Goal: Task Accomplishment & Management: Use online tool/utility

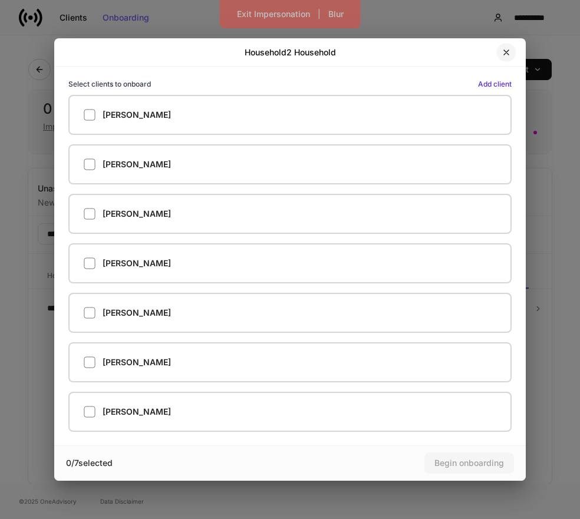
click at [504, 48] on icon "button" at bounding box center [506, 52] width 9 height 9
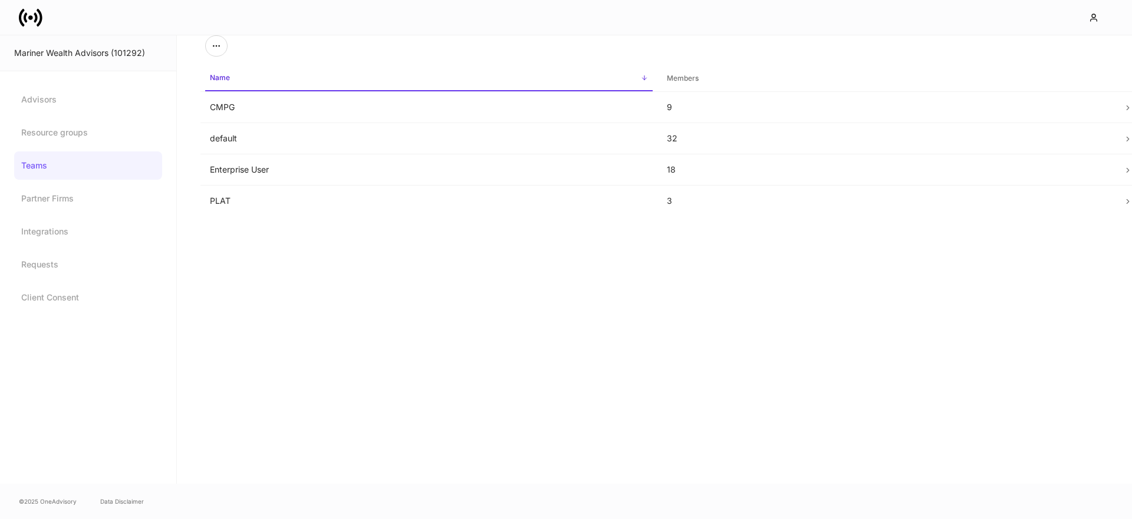
click at [22, 15] on icon at bounding box center [31, 18] width 24 height 24
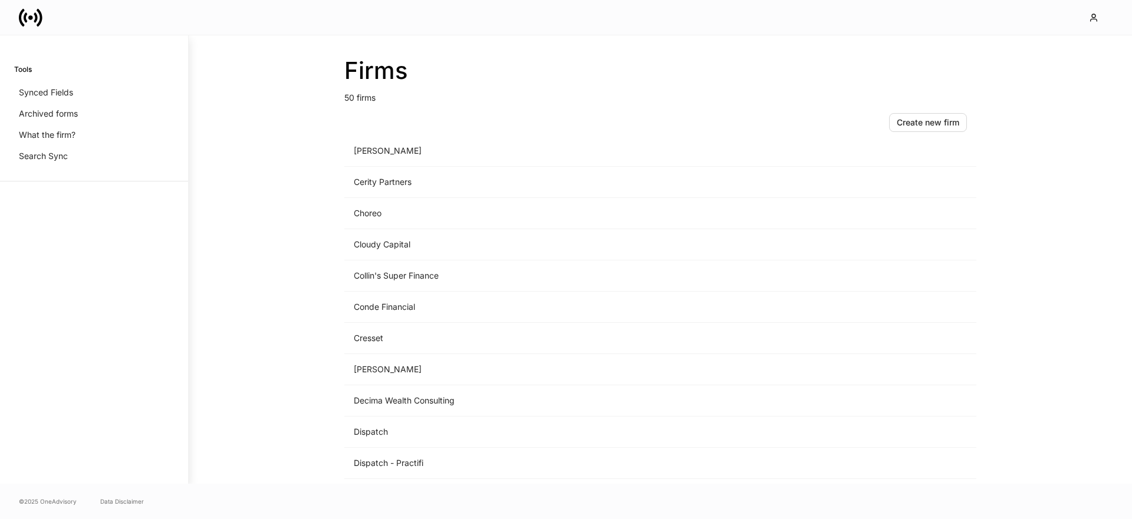
scroll to position [405, 0]
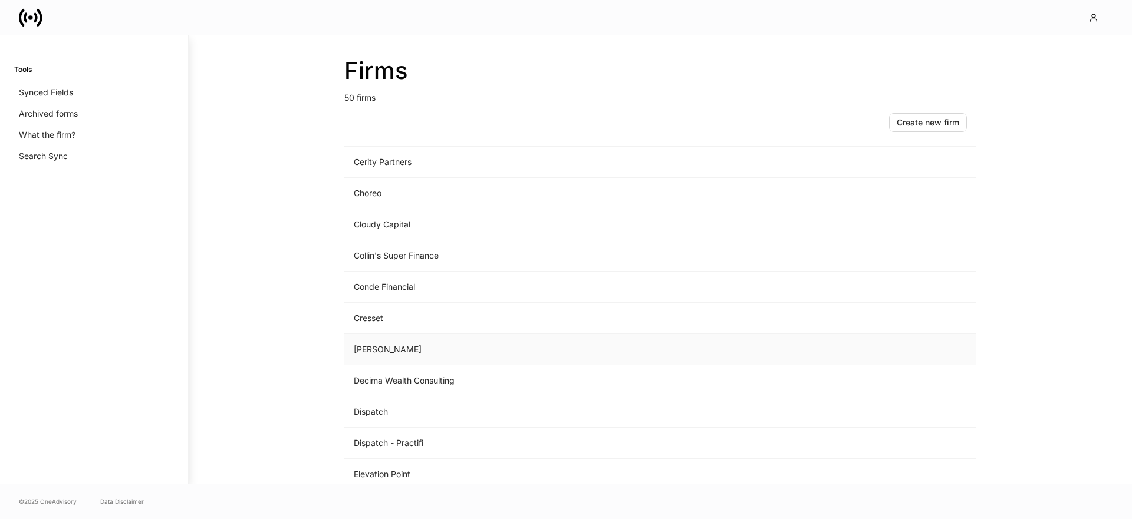
click at [396, 345] on td "[PERSON_NAME]" at bounding box center [562, 349] width 436 height 31
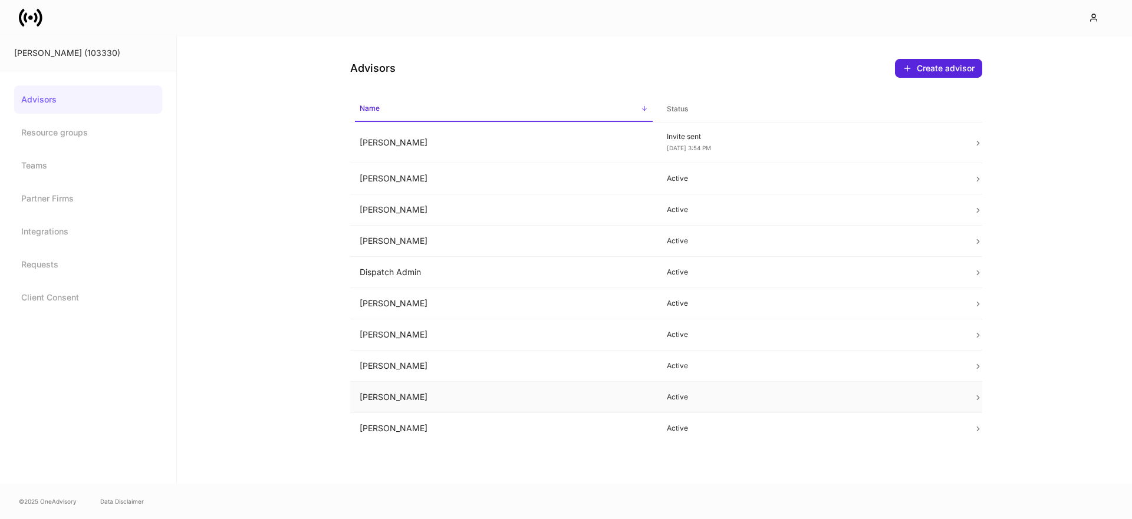
click at [414, 404] on td "[PERSON_NAME]" at bounding box center [503, 397] width 307 height 31
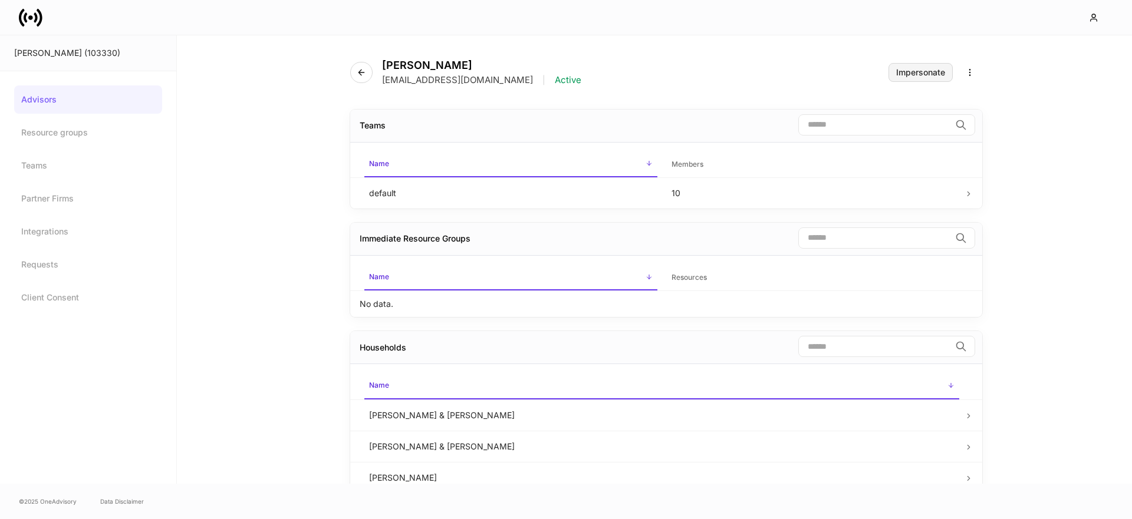
click at [906, 77] on button "Impersonate" at bounding box center [920, 72] width 64 height 19
click at [22, 14] on icon at bounding box center [31, 18] width 24 height 24
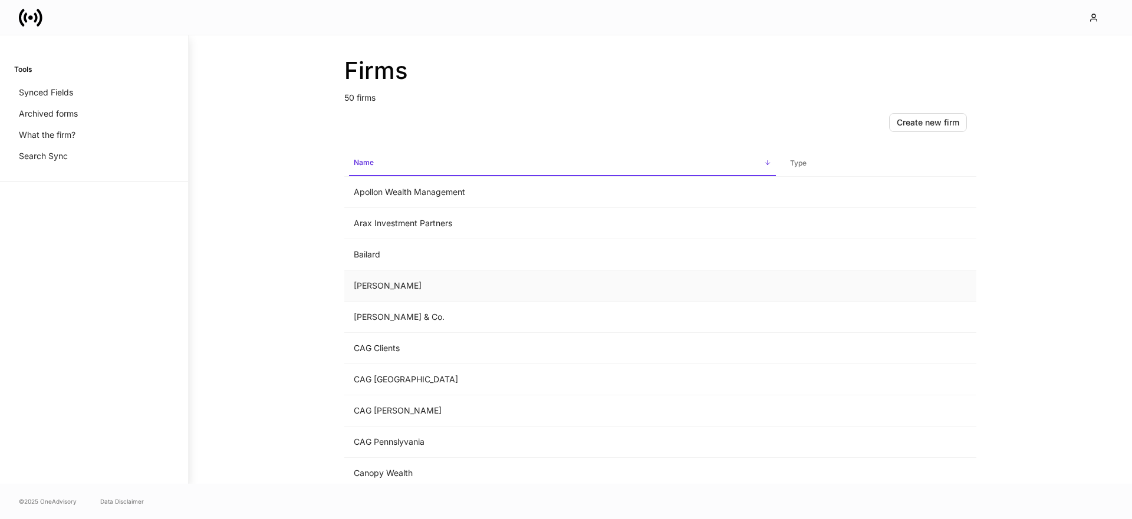
click at [394, 280] on td "[PERSON_NAME]" at bounding box center [562, 286] width 436 height 31
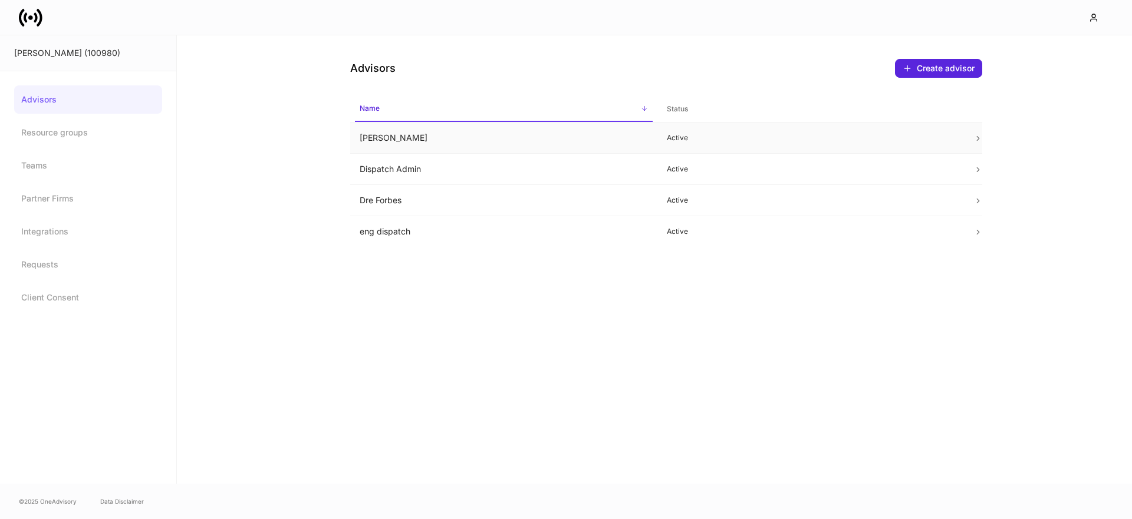
click at [387, 143] on td "[PERSON_NAME]" at bounding box center [503, 138] width 307 height 31
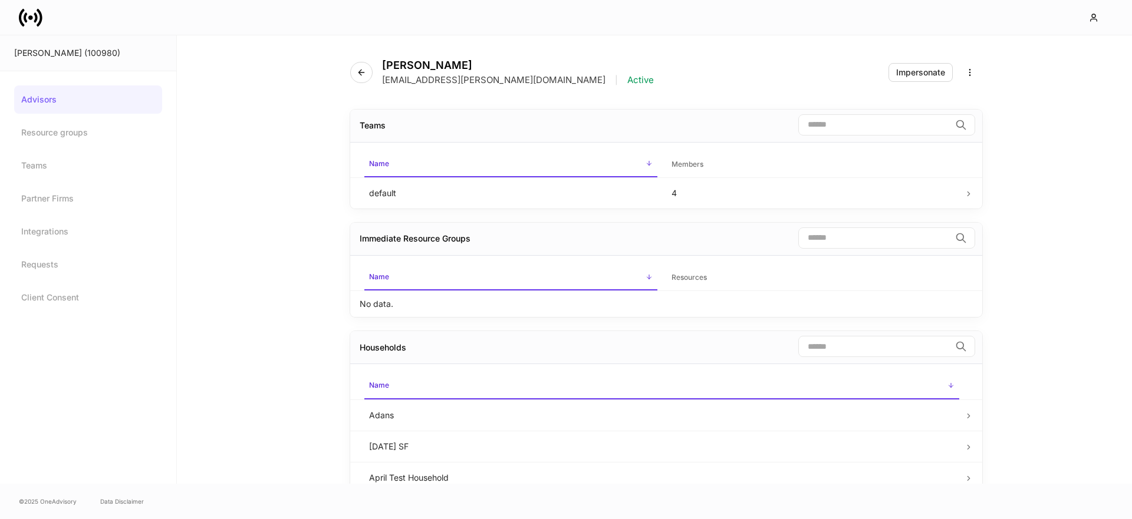
click at [901, 82] on div "[PERSON_NAME] [PERSON_NAME][EMAIL_ADDRESS][PERSON_NAME][DOMAIN_NAME] | Active I…" at bounding box center [666, 65] width 632 height 60
click at [901, 74] on div "Impersonate" at bounding box center [920, 72] width 49 height 8
